Goal: Task Accomplishment & Management: Manage account settings

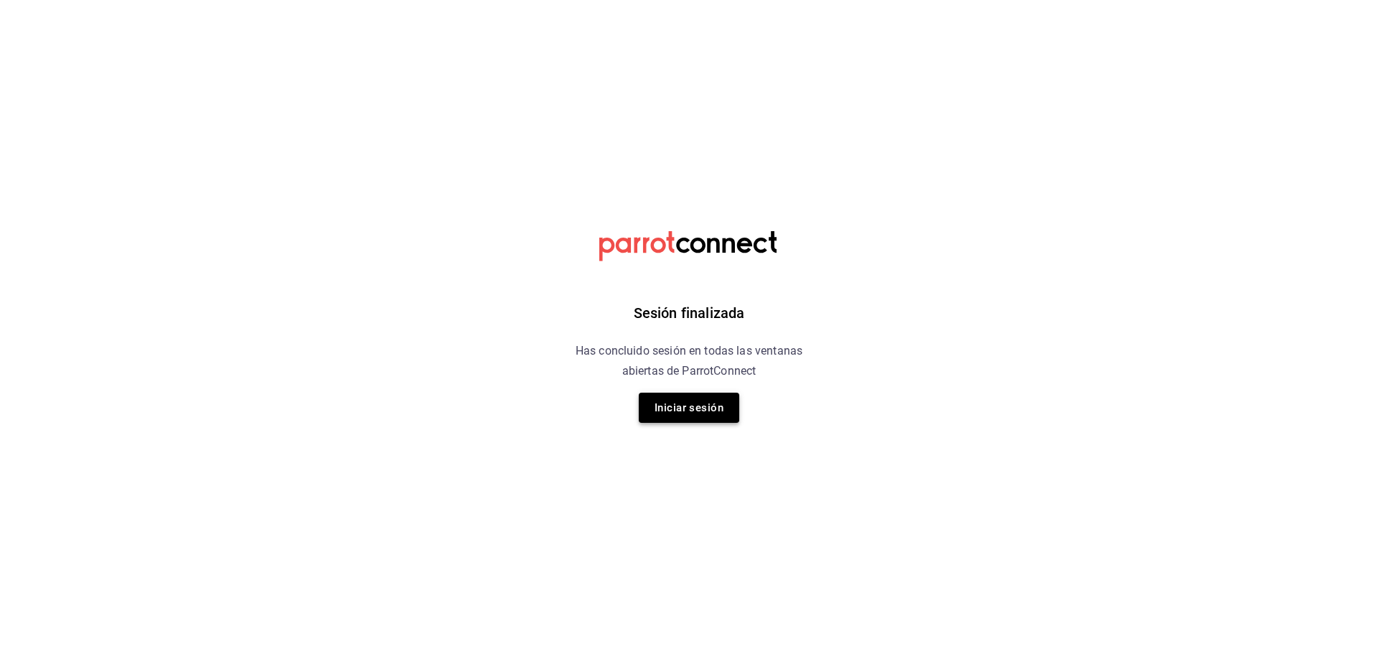
click at [647, 394] on button "Iniciar sesión" at bounding box center [689, 408] width 100 height 30
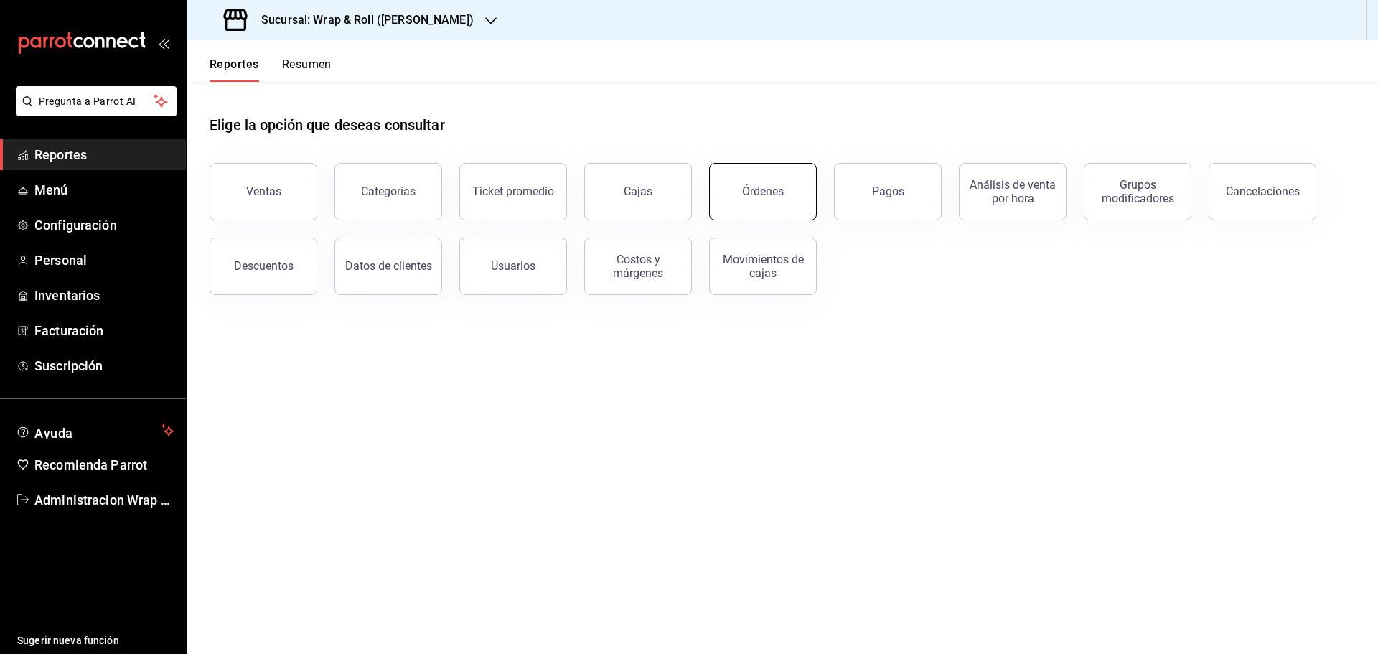
click at [745, 199] on button "Órdenes" at bounding box center [763, 191] width 108 height 57
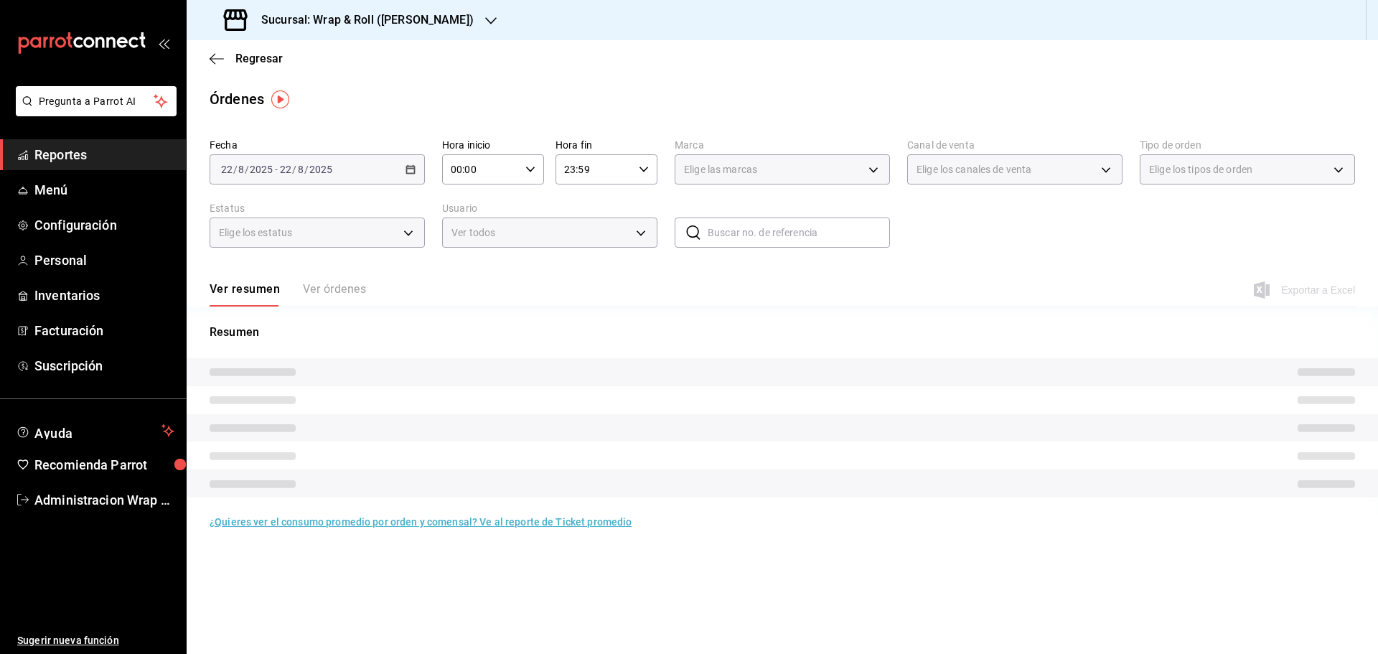
click at [485, 23] on icon "button" at bounding box center [490, 20] width 11 height 11
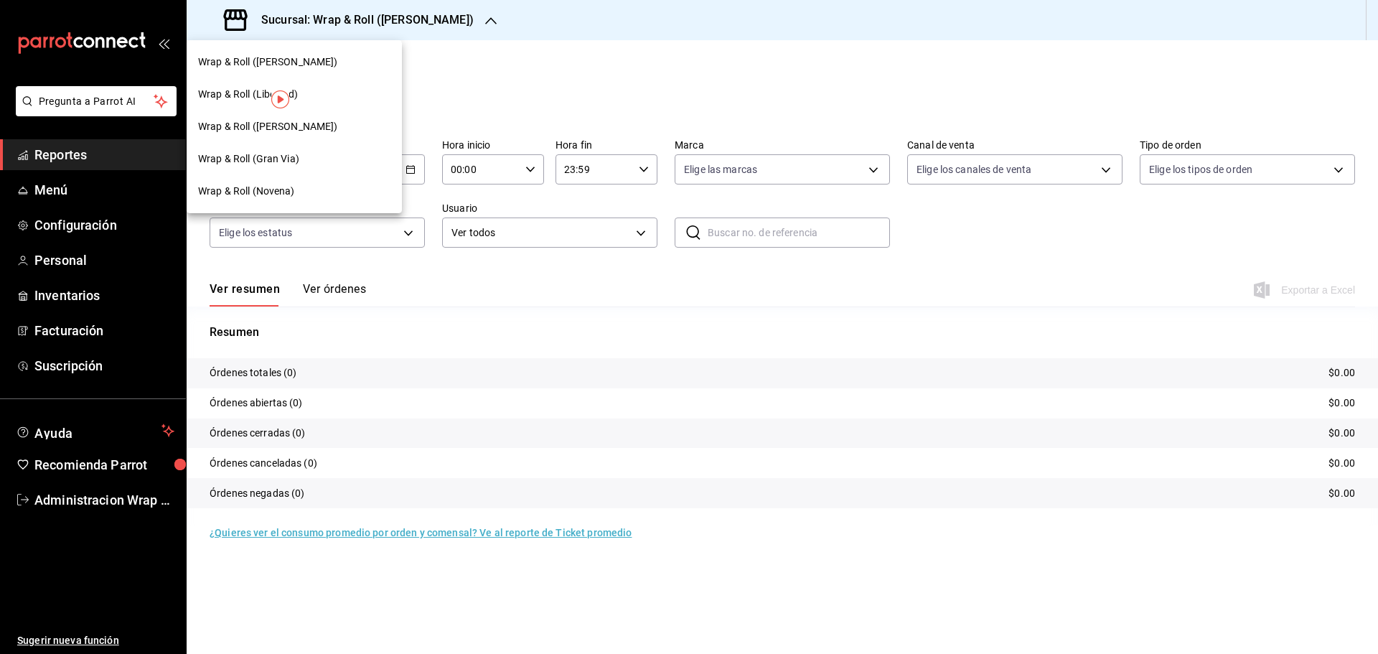
click at [245, 183] on div "Wrap & Roll (Novena)" at bounding box center [294, 191] width 215 height 32
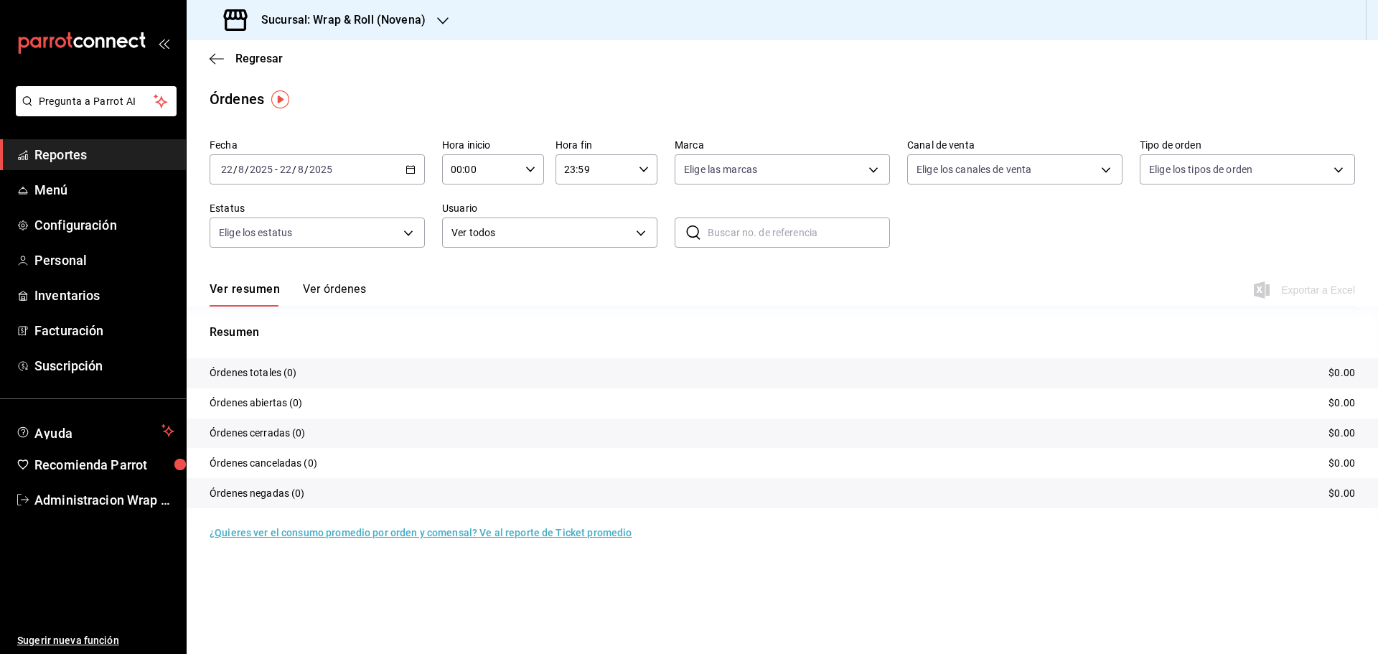
click at [413, 174] on \(Stroke\) "button" at bounding box center [410, 170] width 9 height 8
click at [277, 245] on span "Ayer" at bounding box center [277, 245] width 111 height 15
click at [1288, 291] on span "Exportar a Excel" at bounding box center [1306, 289] width 98 height 17
click at [452, 22] on div "Sucursal: Wrap & Roll (Novena)" at bounding box center [326, 20] width 256 height 40
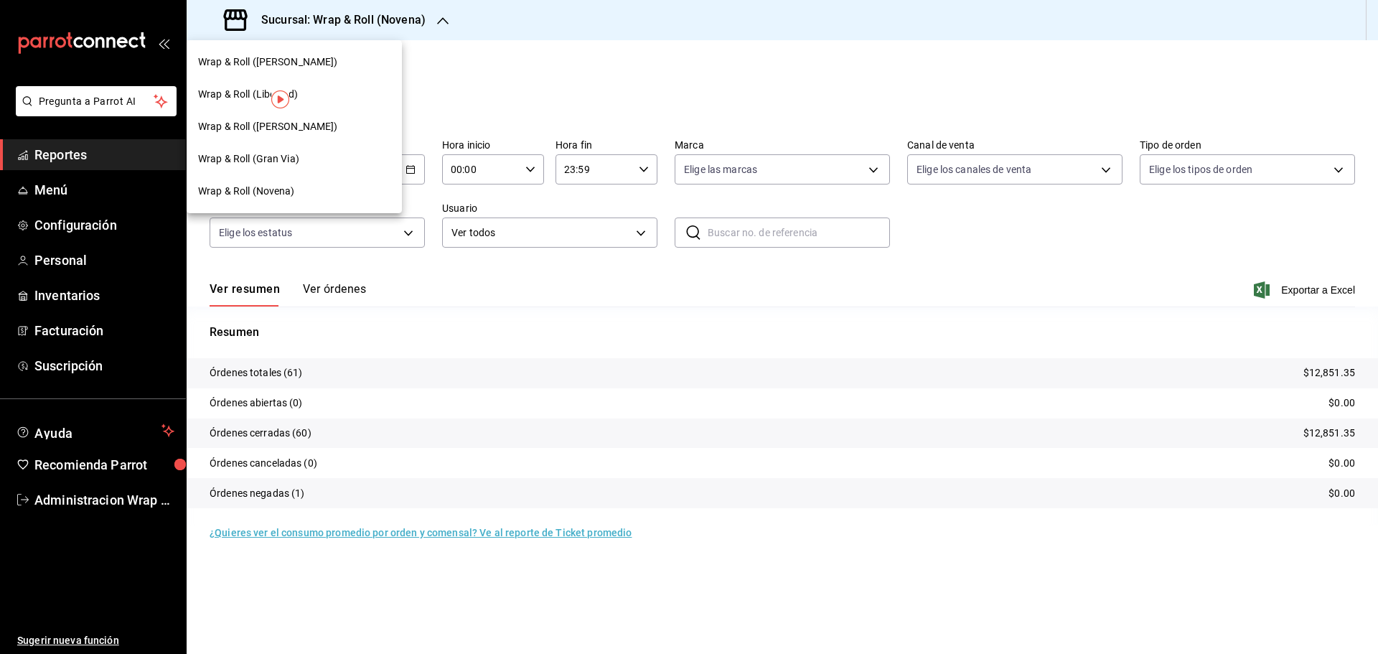
click at [276, 136] on div "Wrap & Roll (Benito Juarez)" at bounding box center [294, 127] width 215 height 32
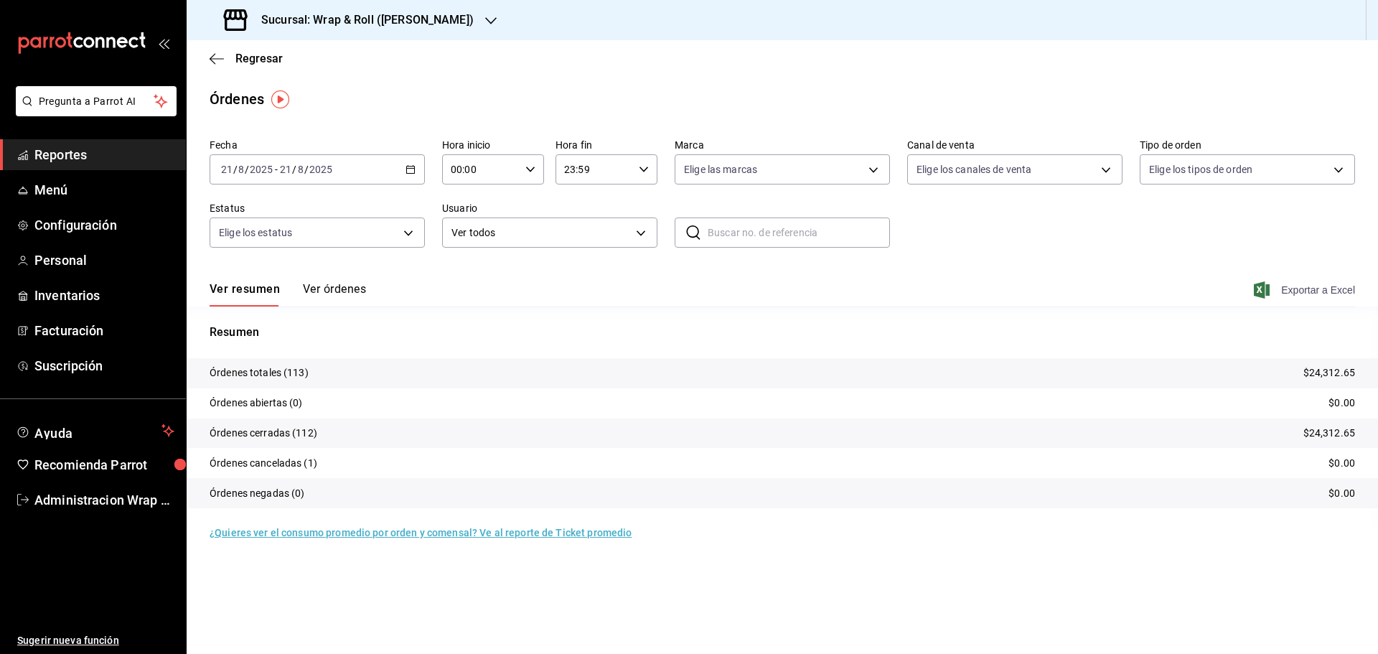
click at [1300, 293] on span "Exportar a Excel" at bounding box center [1306, 289] width 98 height 17
click at [451, 20] on h3 "Sucursal: Wrap & Roll (Benito Juarez)" at bounding box center [362, 19] width 224 height 17
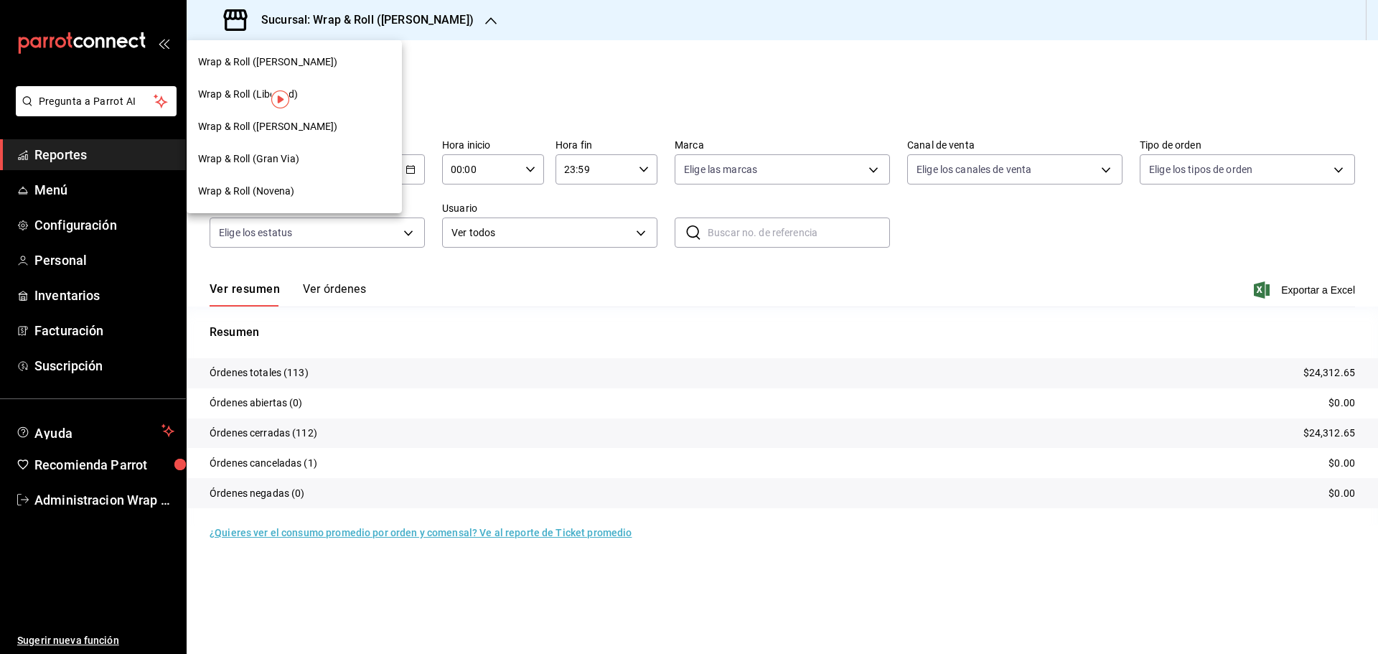
click at [299, 159] on div "Wrap & Roll (Gran Via)" at bounding box center [294, 158] width 192 height 15
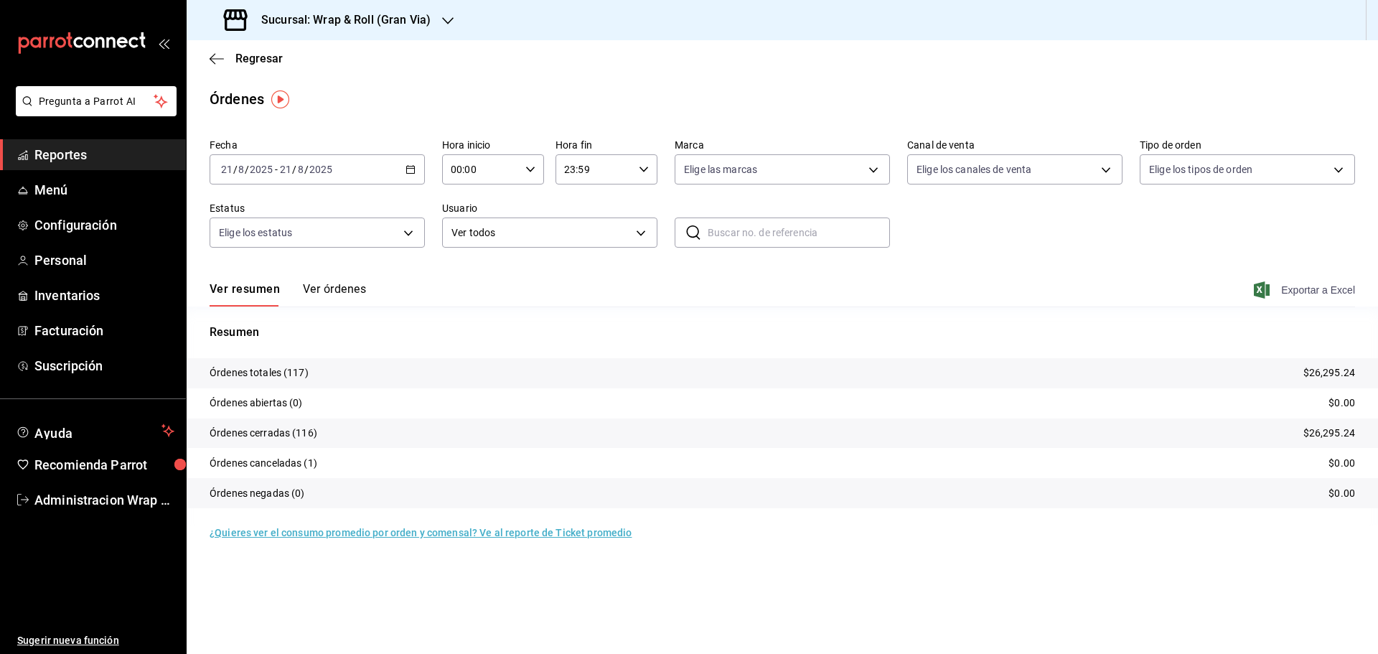
click at [1307, 293] on span "Exportar a Excel" at bounding box center [1306, 289] width 98 height 17
click at [446, 23] on icon "button" at bounding box center [447, 20] width 11 height 7
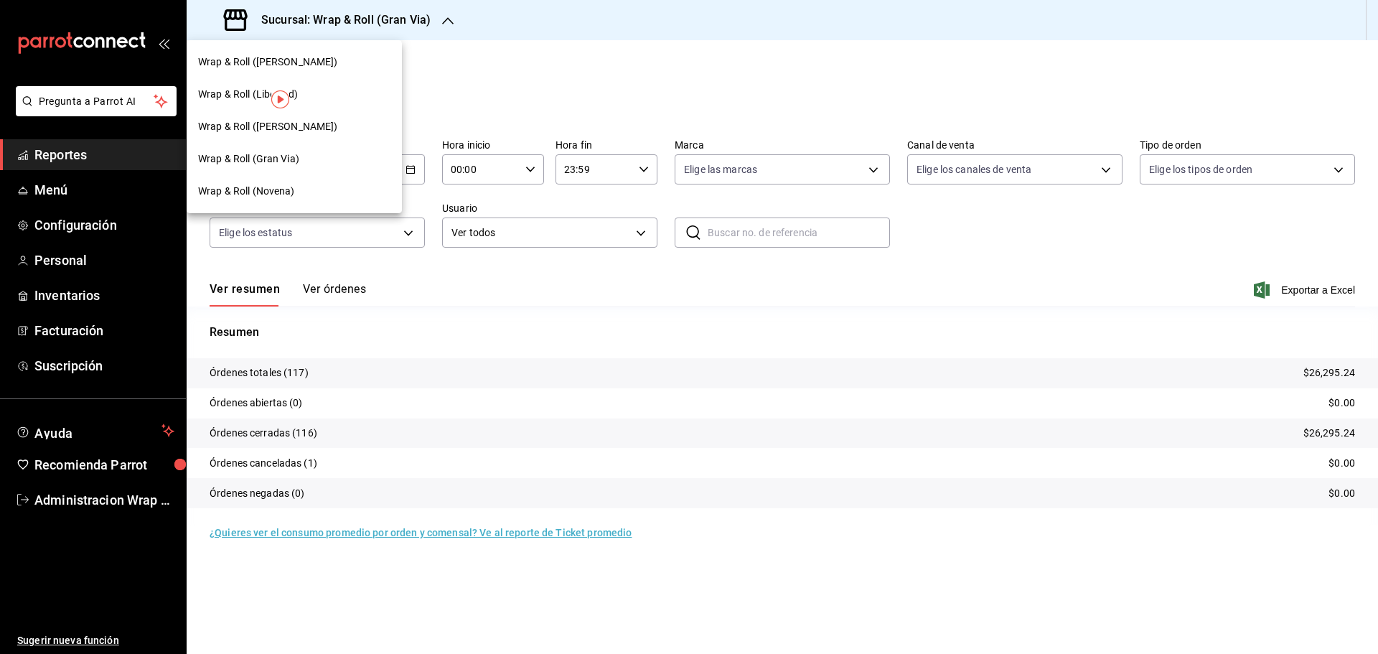
click at [333, 66] on div "Wrap & Roll (Justo Sierra)" at bounding box center [294, 62] width 192 height 15
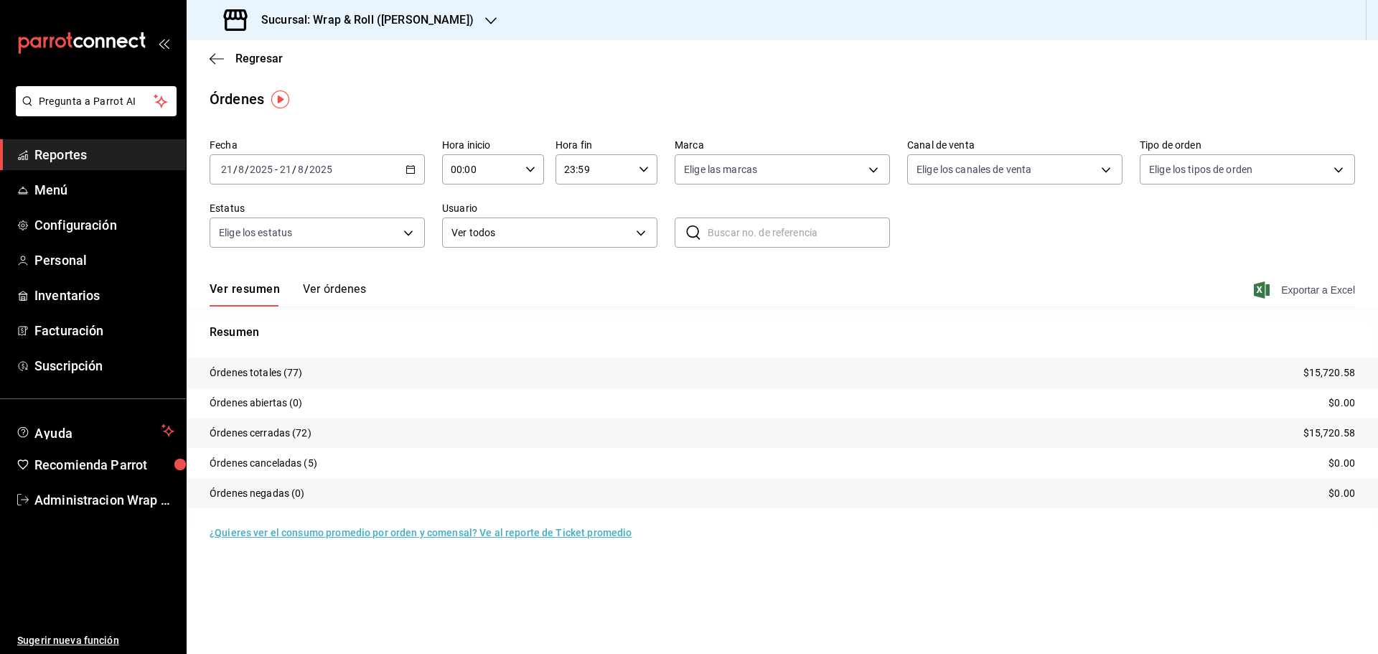
click at [1329, 292] on span "Exportar a Excel" at bounding box center [1306, 289] width 98 height 17
click at [529, 322] on div "Resumen Órdenes totales (77) $15,720.58 Órdenes abiertas (0) $0.00 Órdenes cerr…" at bounding box center [782, 415] width 1191 height 219
click at [485, 22] on icon "button" at bounding box center [490, 20] width 11 height 7
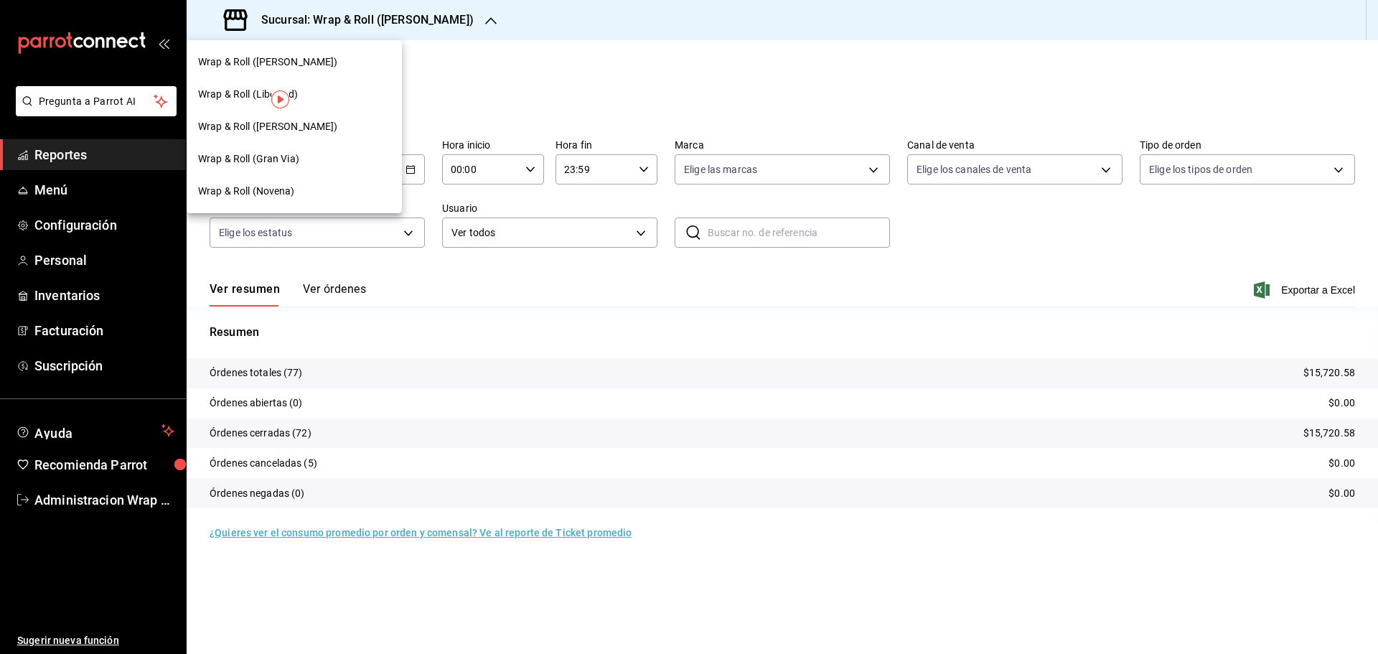
click at [334, 116] on div "Wrap & Roll (Benito Juarez)" at bounding box center [294, 127] width 215 height 32
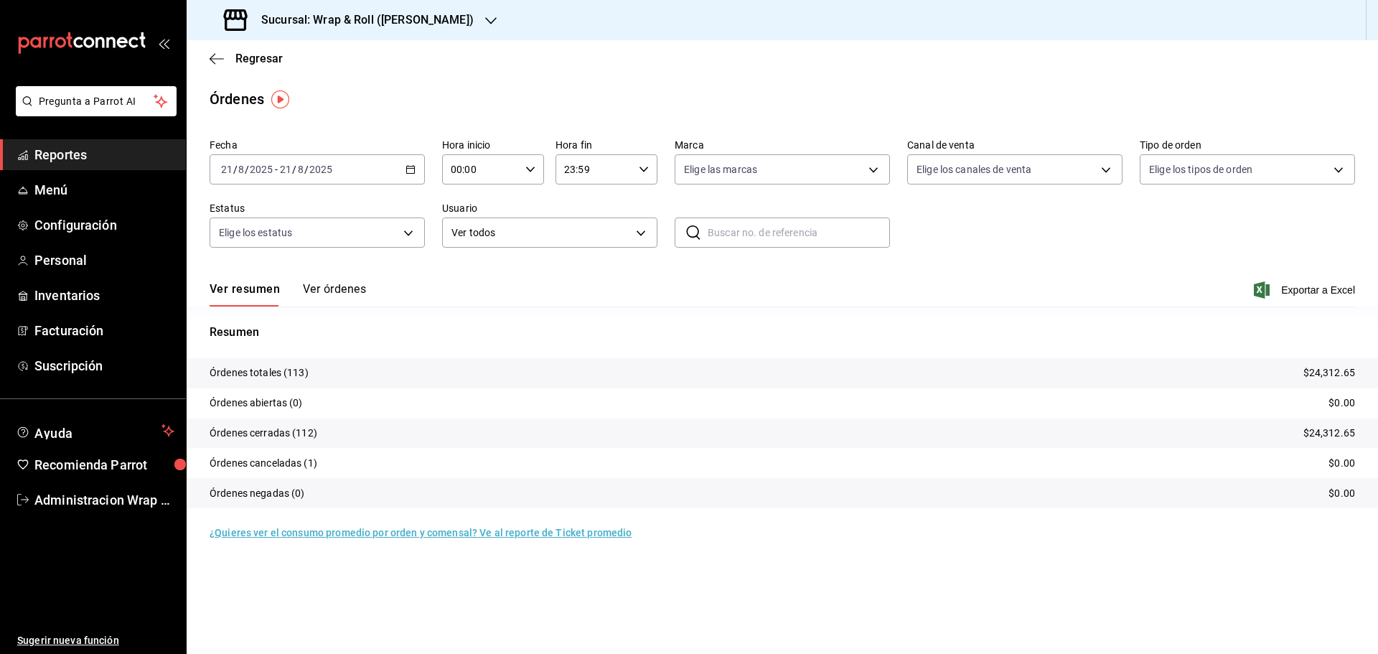
click at [76, 153] on span "Reportes" at bounding box center [104, 154] width 140 height 19
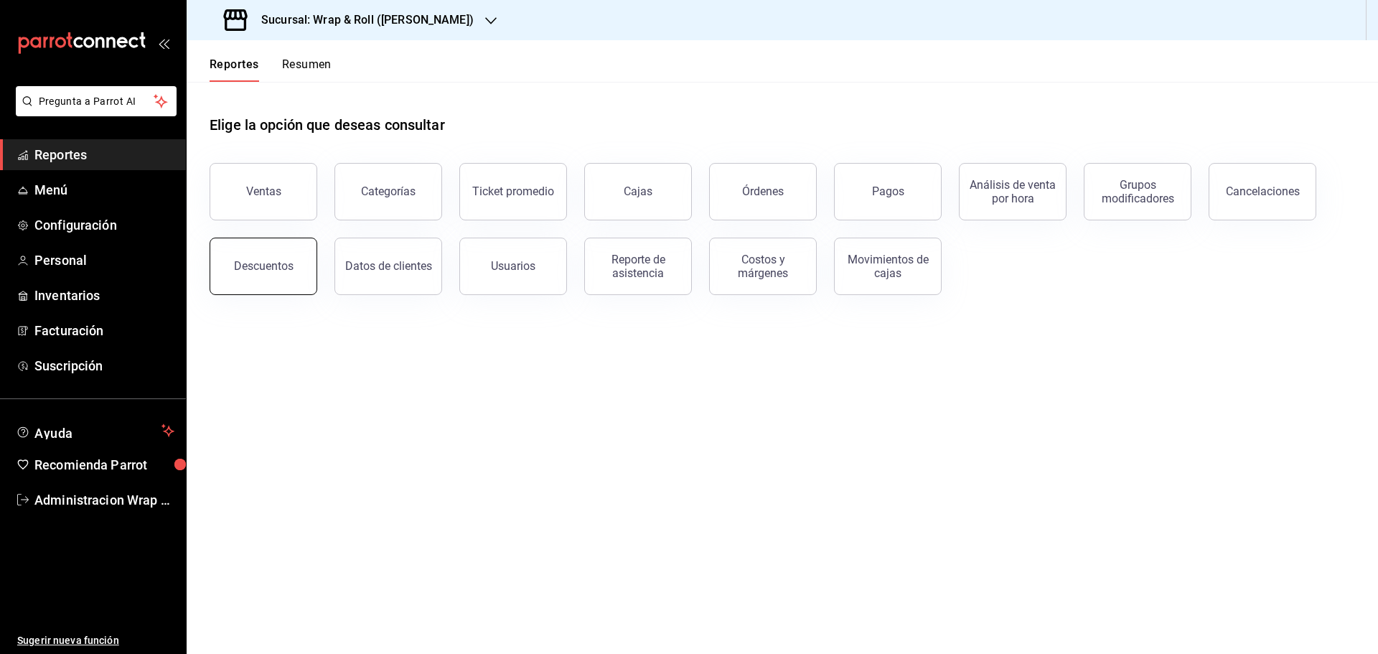
click at [274, 278] on button "Descuentos" at bounding box center [264, 266] width 108 height 57
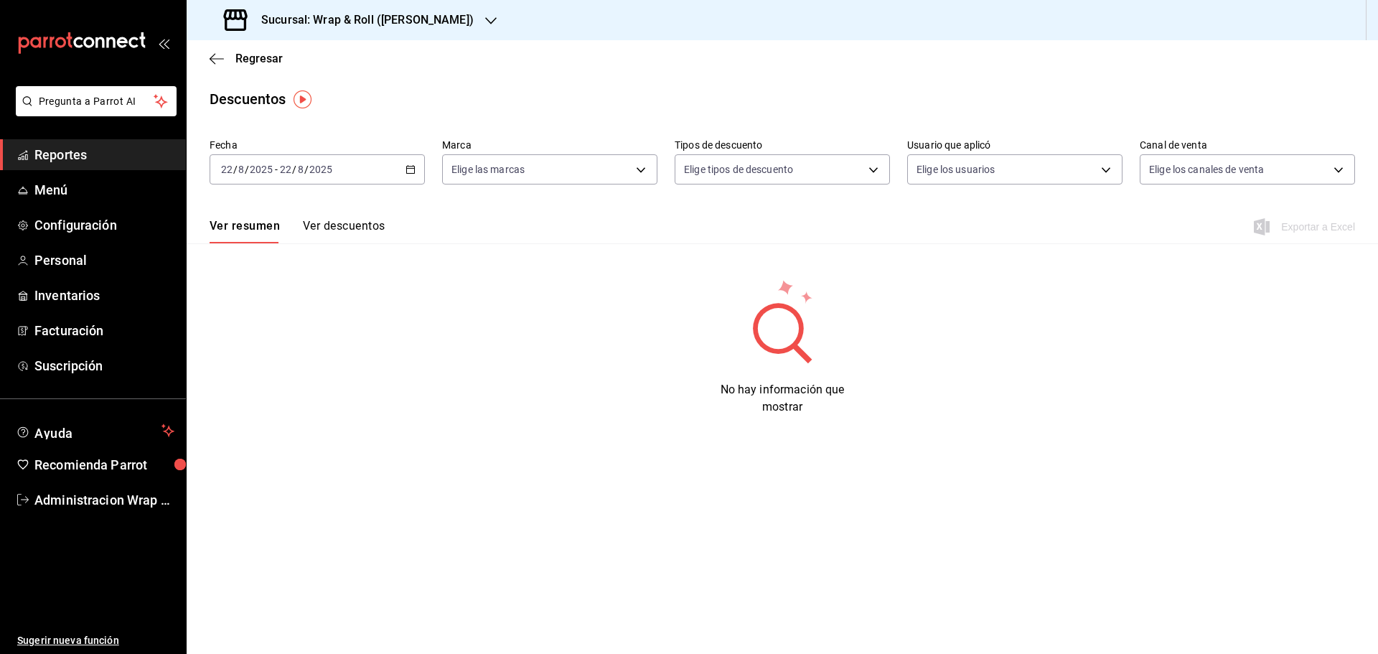
click at [345, 224] on button "Ver descuentos" at bounding box center [344, 231] width 82 height 24
click at [406, 166] on \(Stroke\) "button" at bounding box center [410, 170] width 9 height 8
click at [245, 252] on span "Ayer" at bounding box center [277, 245] width 111 height 15
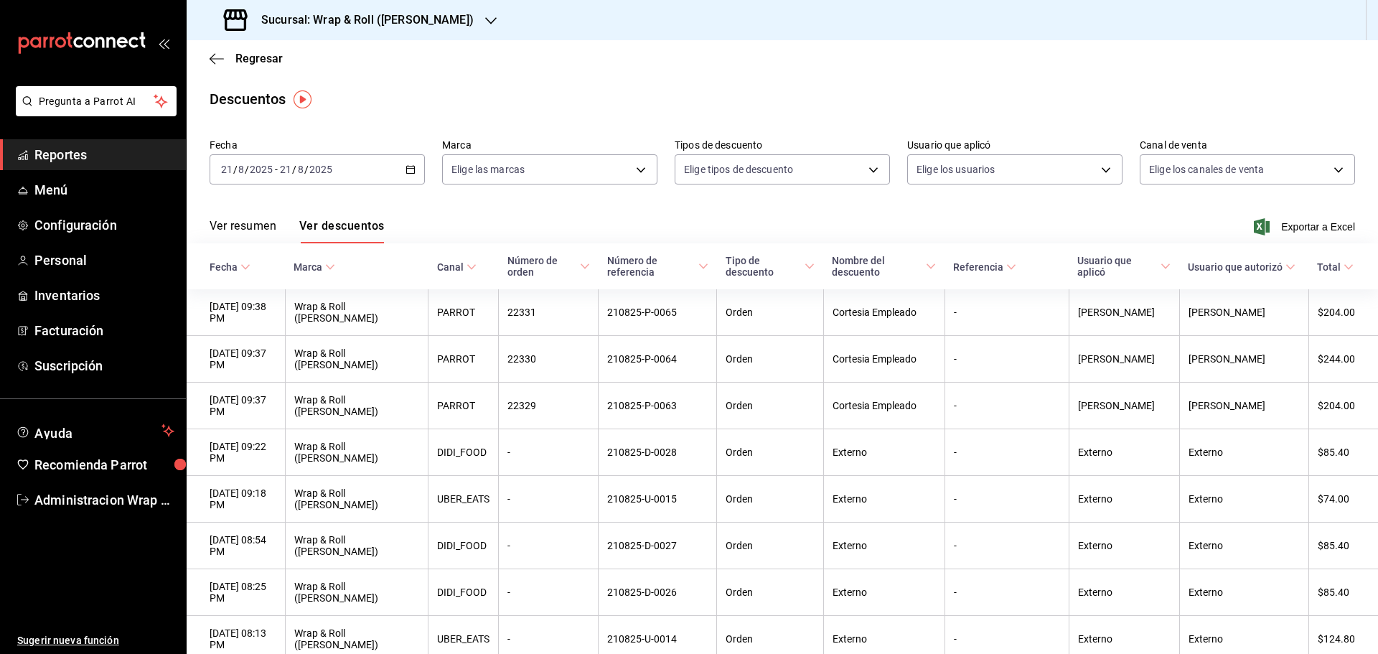
click at [853, 265] on span "Nombre del descuento" at bounding box center [884, 266] width 104 height 23
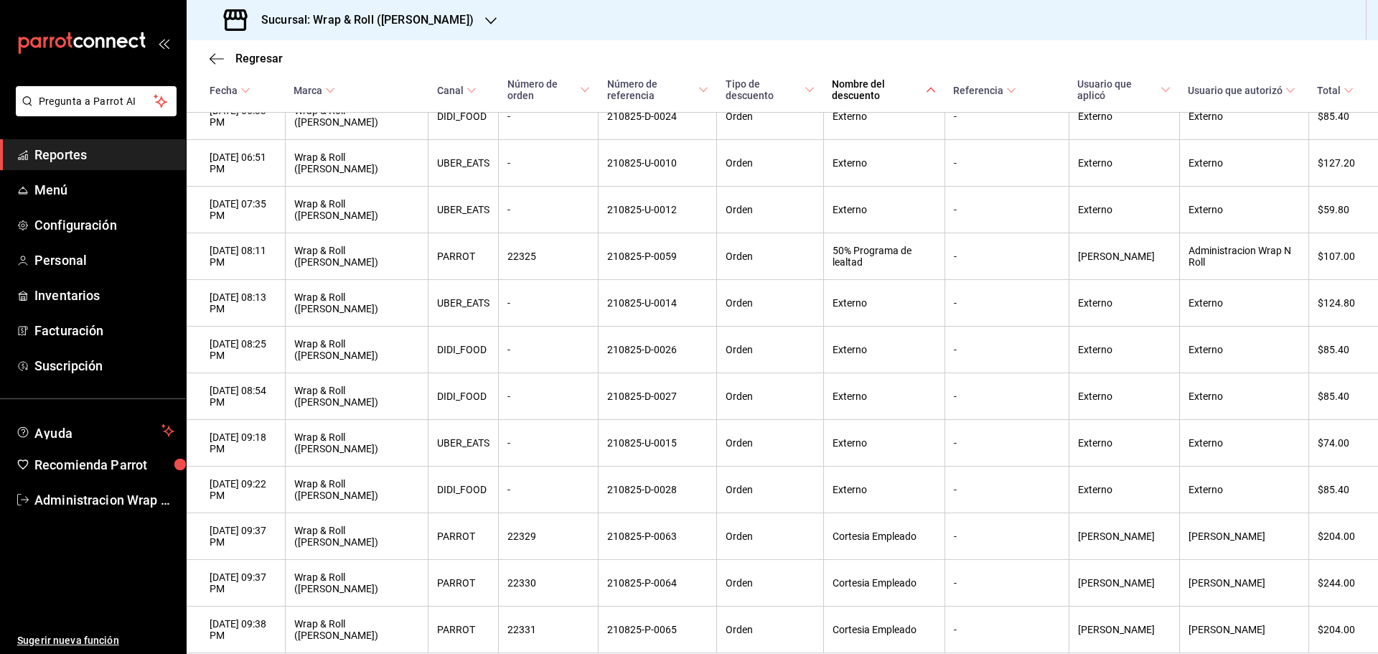
scroll to position [1645, 0]
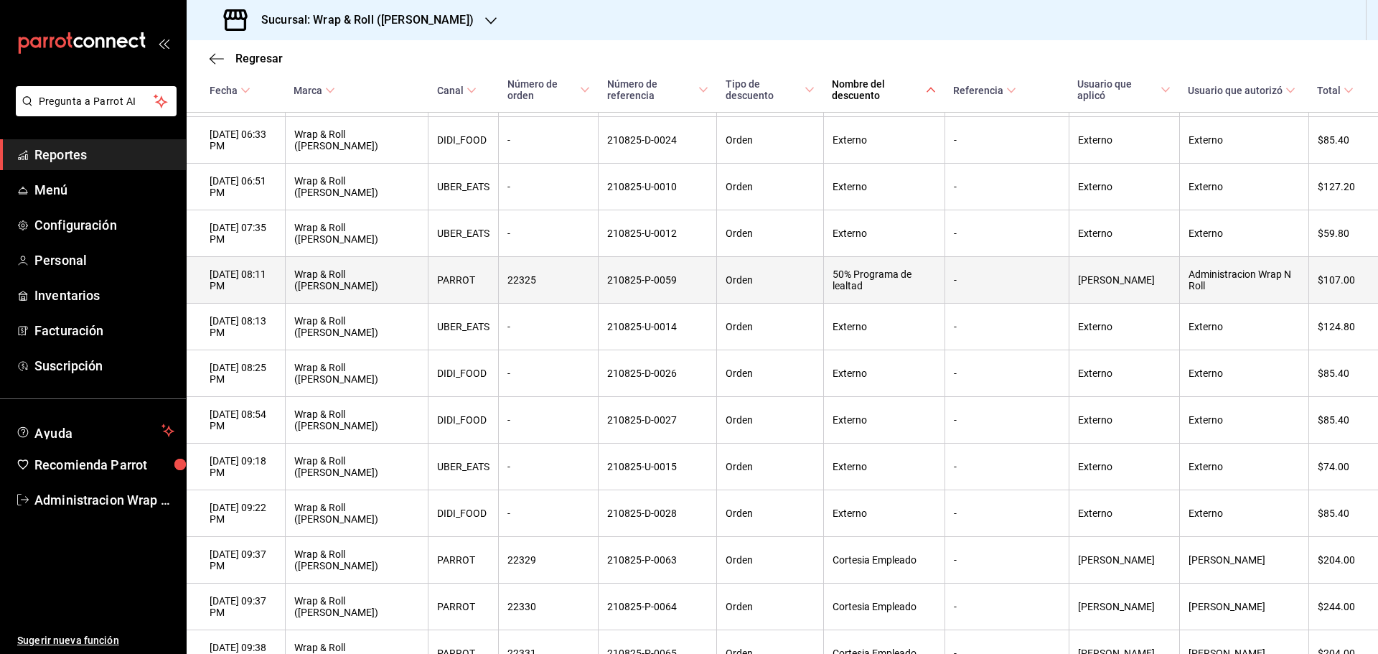
click at [853, 304] on th "50% Programa de lealtad" at bounding box center [883, 280] width 121 height 47
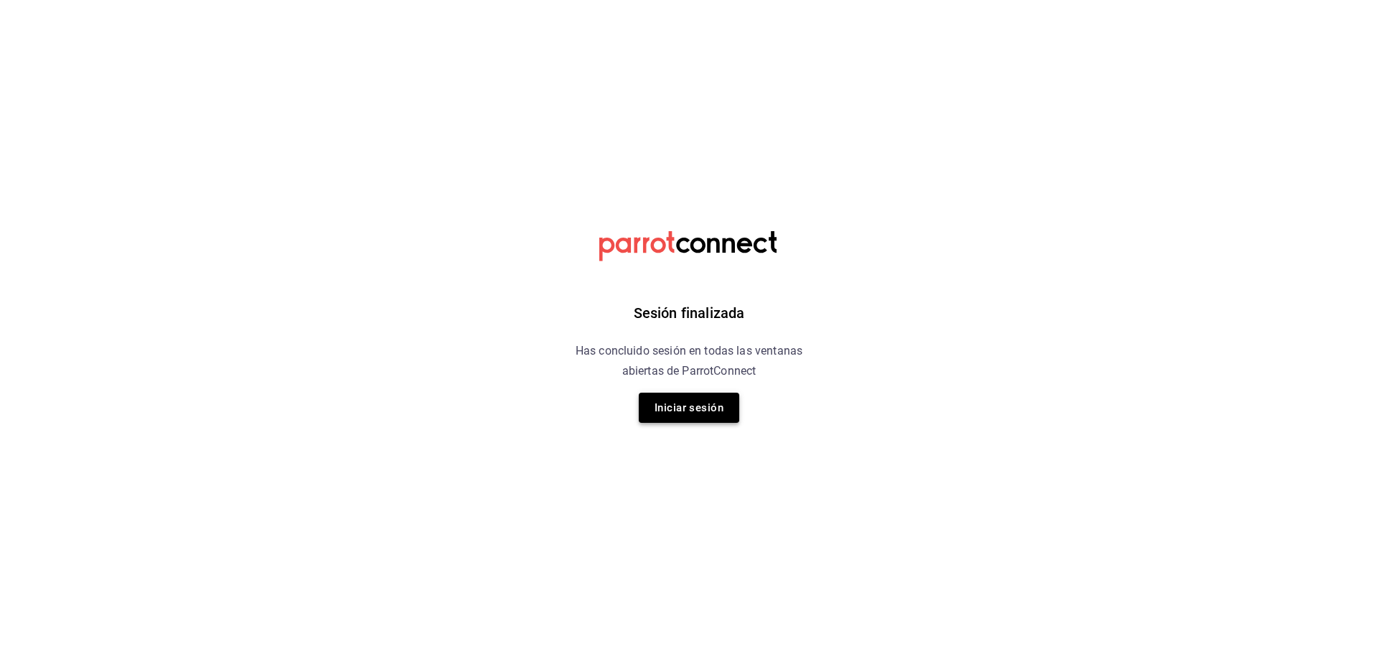
click at [710, 401] on button "Iniciar sesión" at bounding box center [689, 408] width 100 height 30
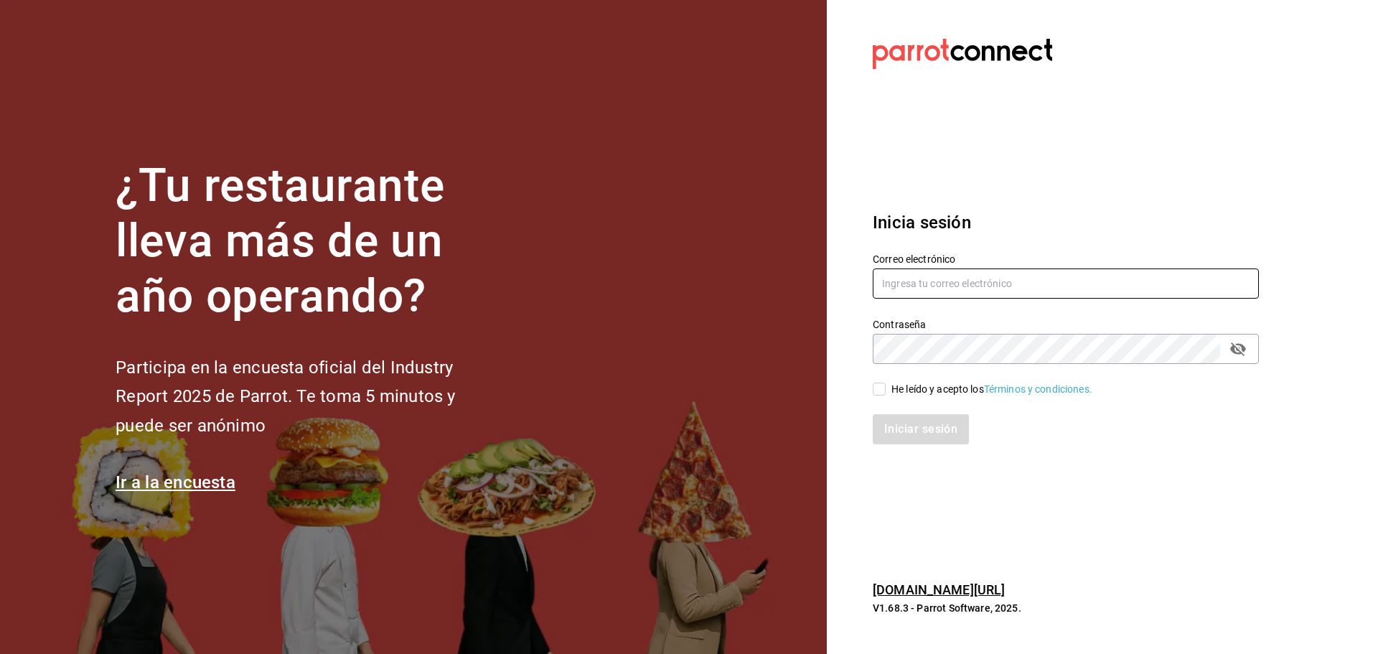
click at [1002, 282] on input "text" at bounding box center [1066, 283] width 386 height 30
type input "facturaswrmx@gmail.com"
click at [881, 394] on input "He leído y acepto los Términos y condiciones." at bounding box center [879, 388] width 13 height 13
checkbox input "true"
click at [905, 433] on button "Iniciar sesión" at bounding box center [922, 429] width 98 height 30
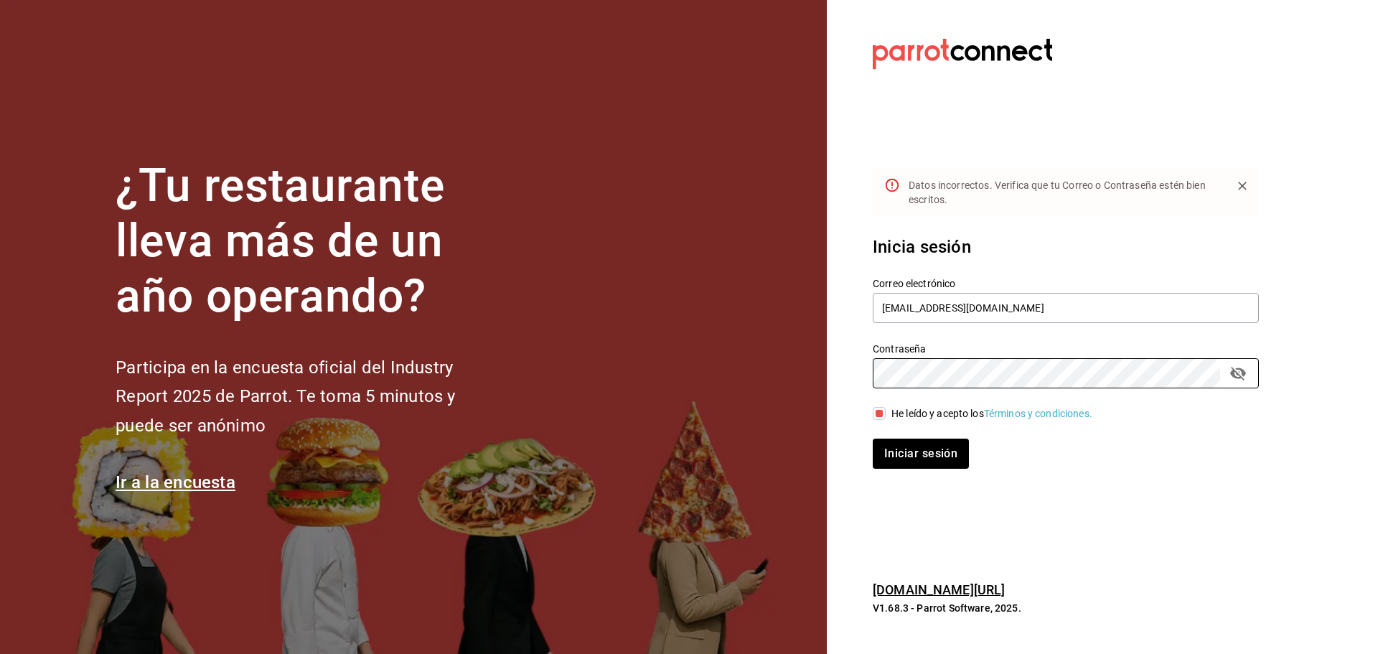
click at [858, 357] on div "Contraseña Contraseña" at bounding box center [1056, 356] width 403 height 63
click at [898, 450] on button "Iniciar sesión" at bounding box center [922, 453] width 98 height 30
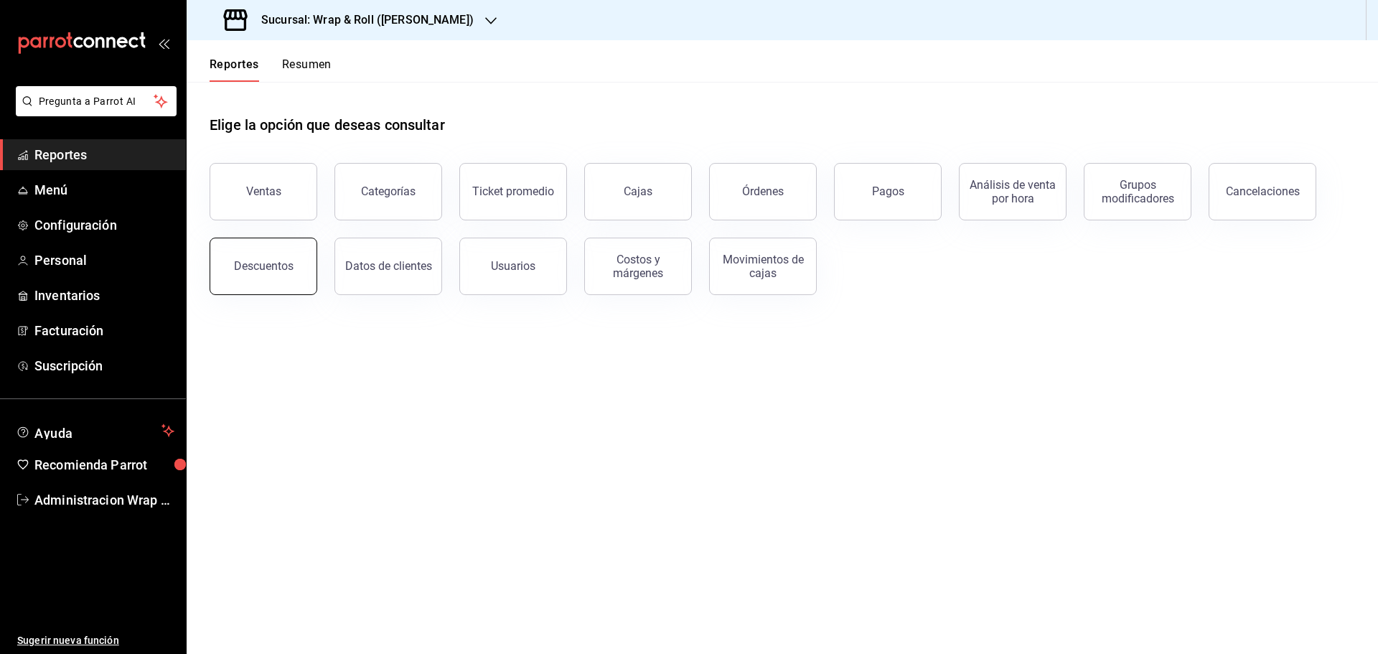
click at [291, 272] on button "Descuentos" at bounding box center [264, 266] width 108 height 57
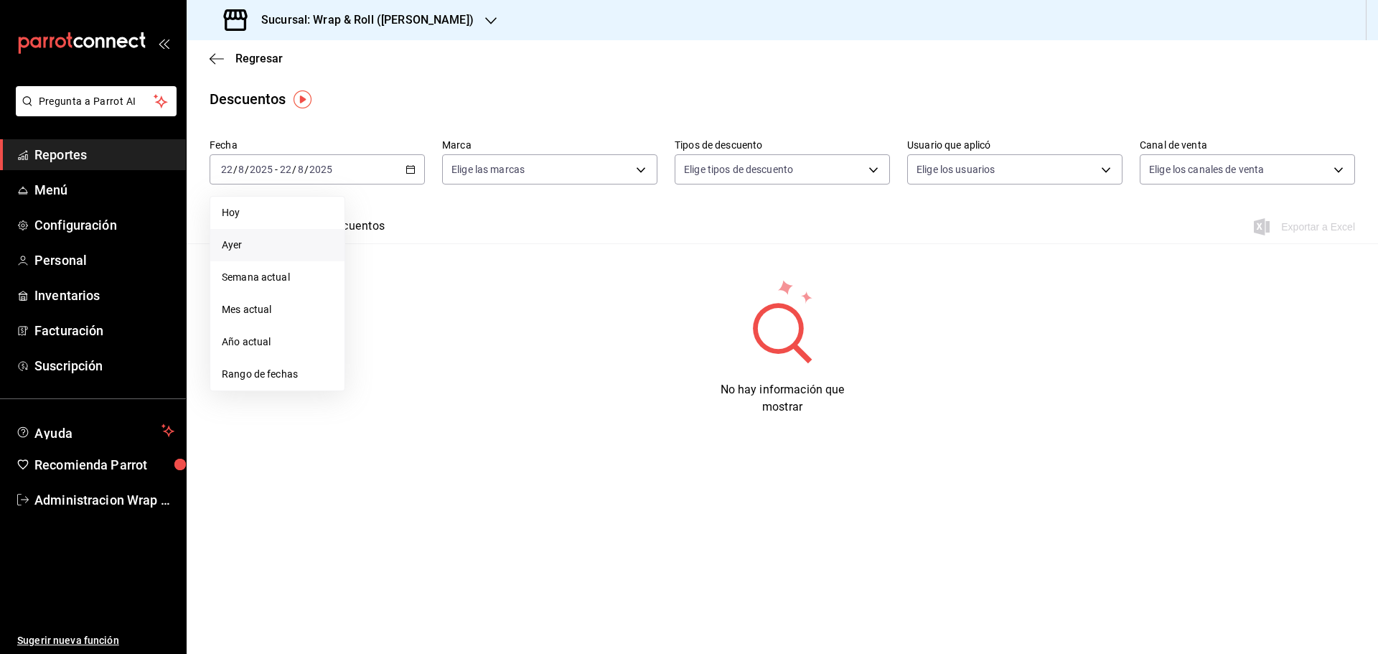
click at [248, 247] on span "Ayer" at bounding box center [277, 245] width 111 height 15
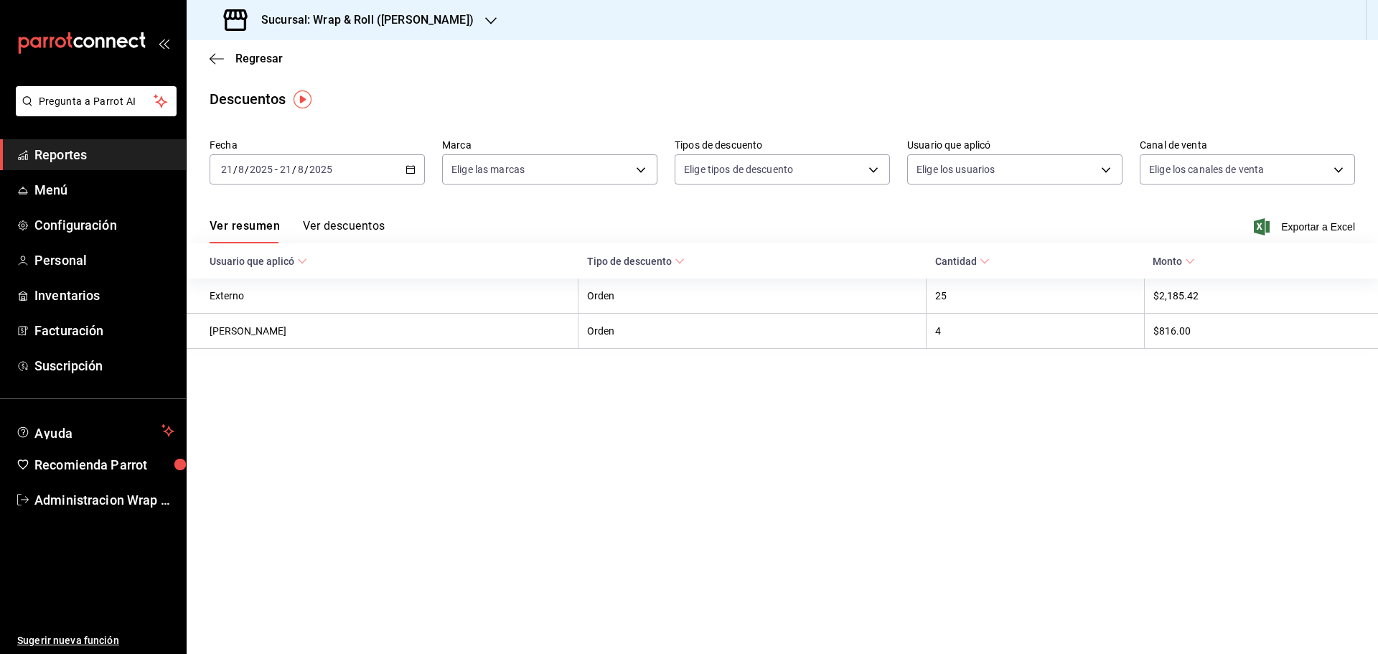
click at [485, 17] on icon "button" at bounding box center [490, 20] width 11 height 11
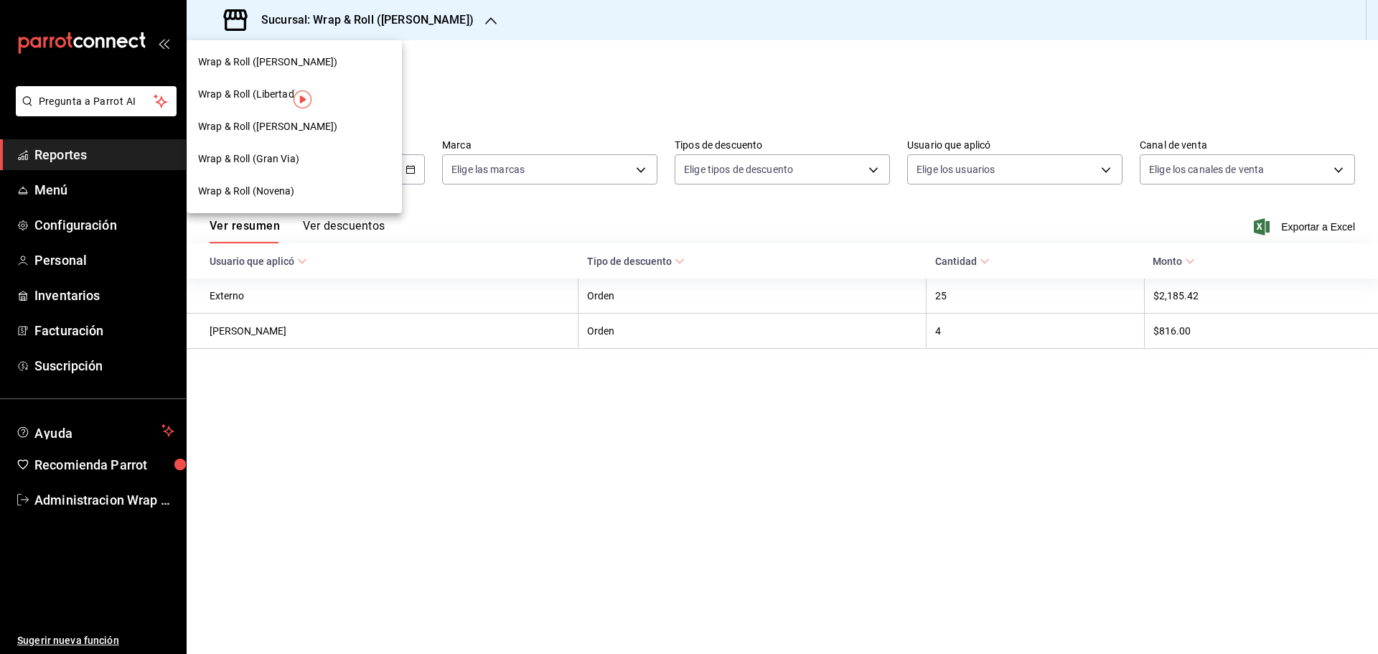
click at [286, 128] on span "Wrap & Roll (Benito Juarez)" at bounding box center [268, 126] width 140 height 15
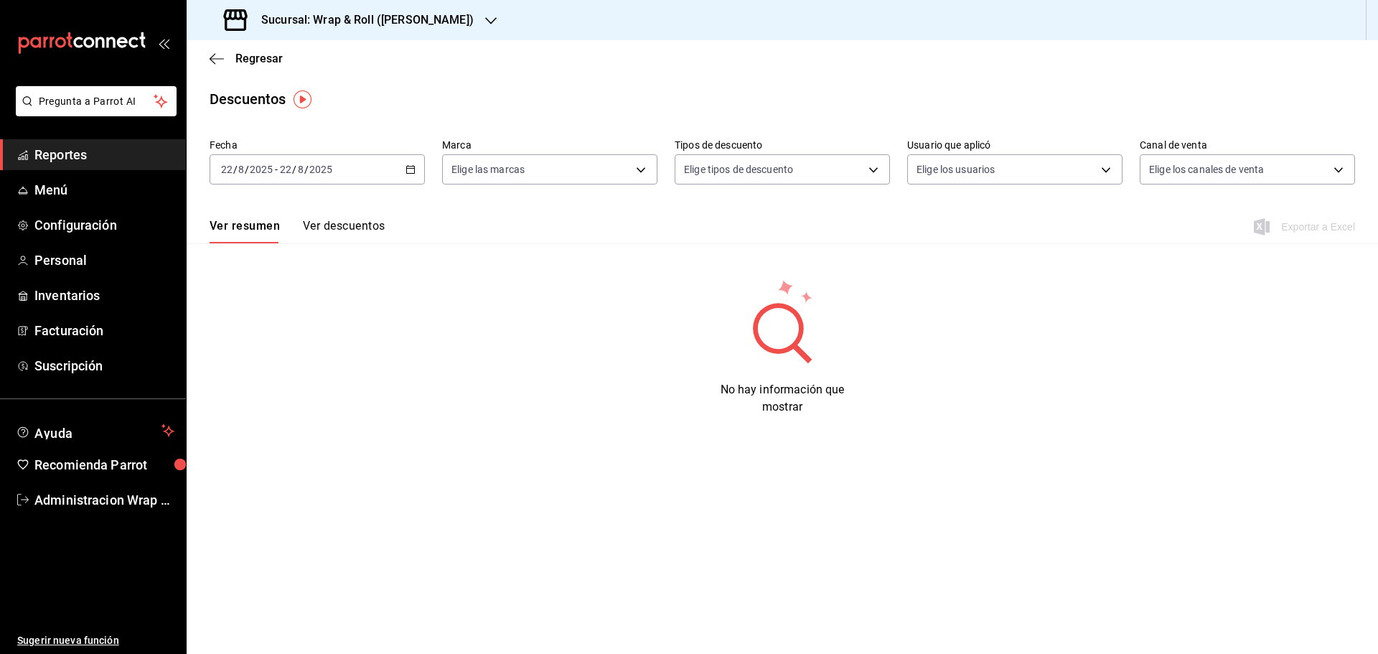
click at [336, 225] on button "Ver descuentos" at bounding box center [344, 231] width 82 height 24
click at [231, 251] on span "Ayer" at bounding box center [277, 245] width 111 height 15
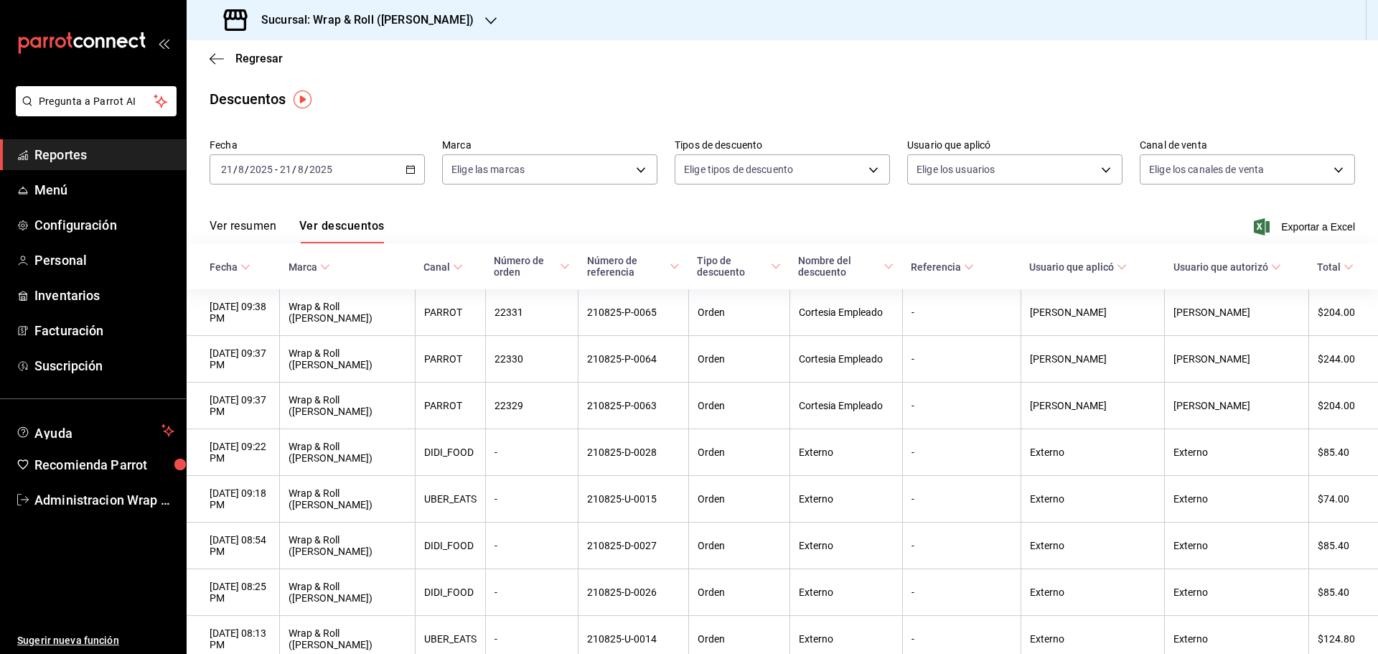
click at [854, 276] on span "Nombre del descuento" at bounding box center [845, 266] width 95 height 23
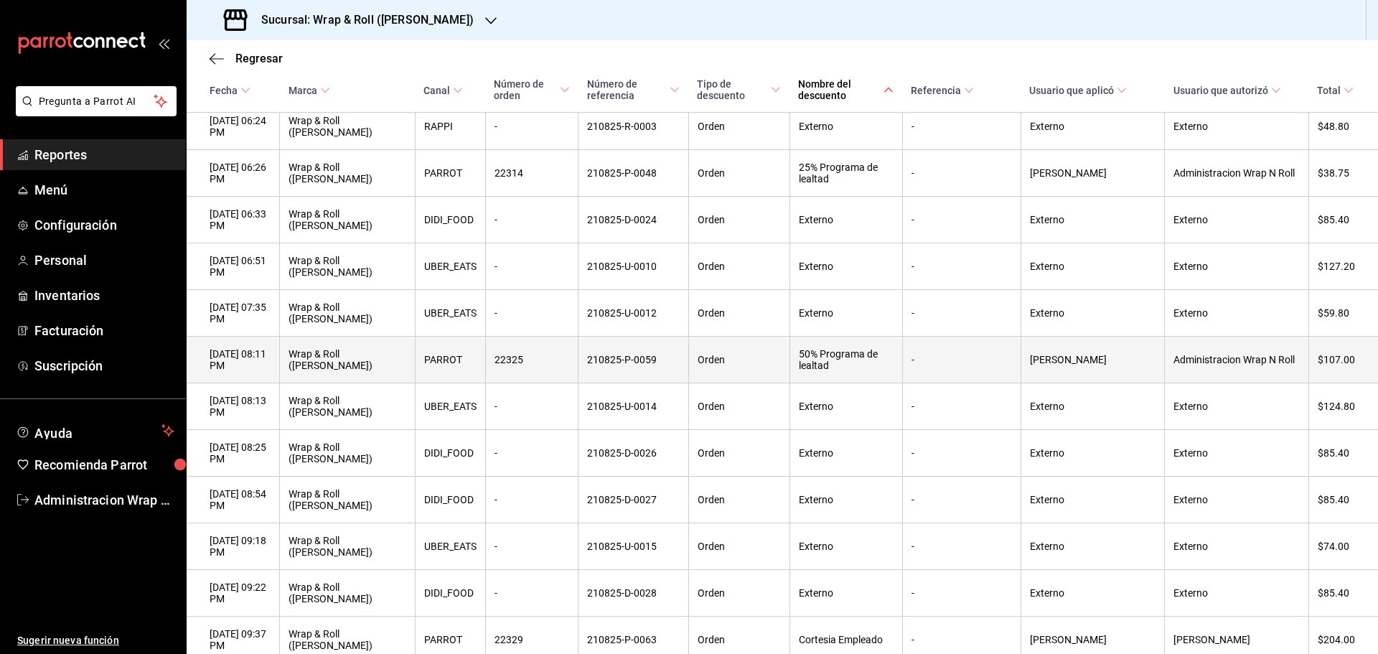
scroll to position [1534, 0]
